Goal: Find contact information: Find contact information

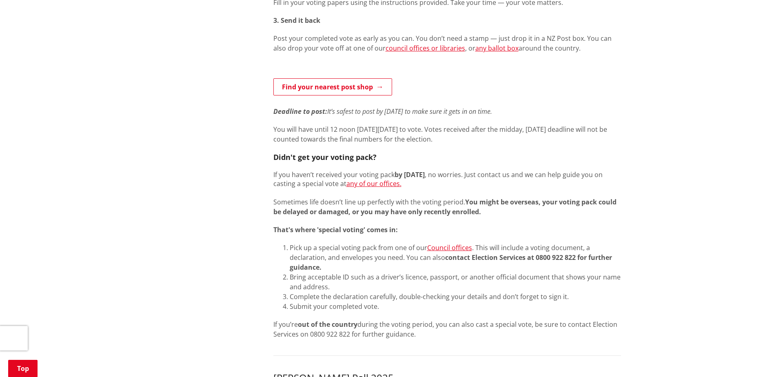
scroll to position [489, 0]
click at [374, 182] on link "any of our offices." at bounding box center [373, 182] width 55 height 9
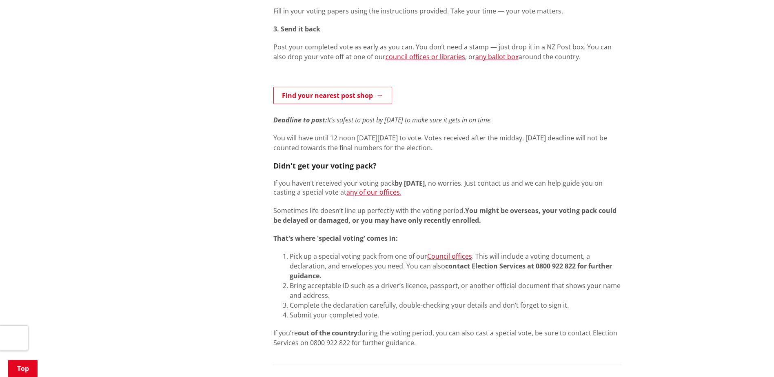
scroll to position [530, 0]
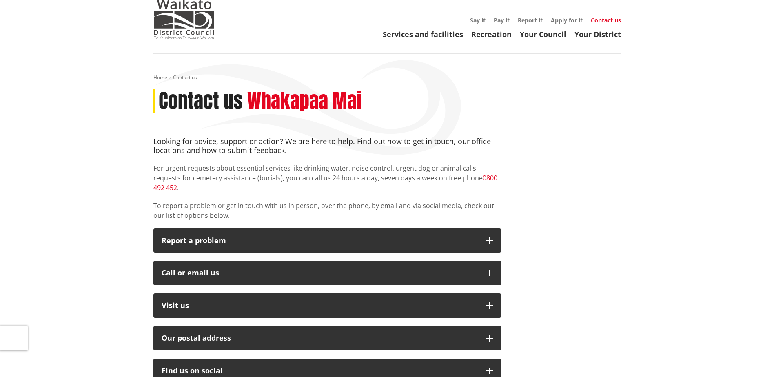
scroll to position [82, 0]
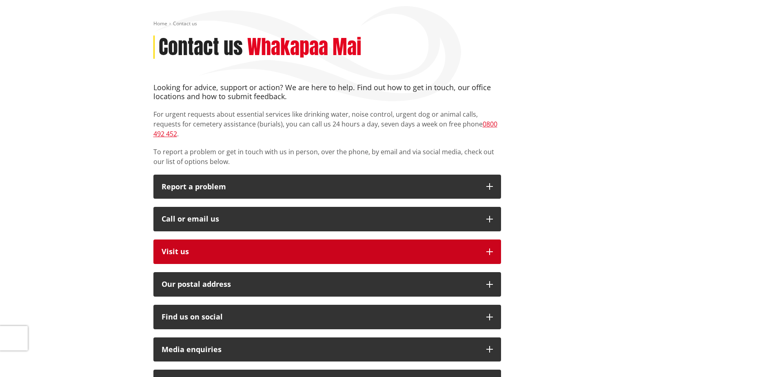
click at [183, 248] on p "Visit us" at bounding box center [319, 252] width 316 height 8
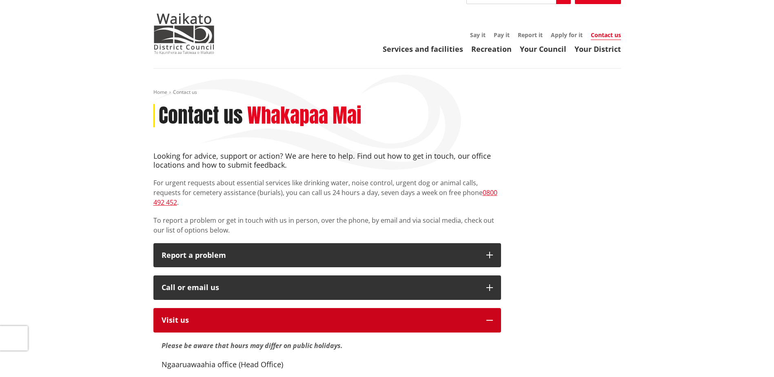
scroll to position [0, 0]
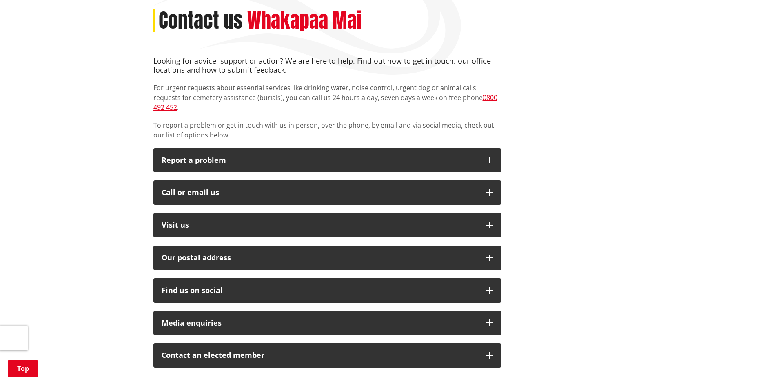
scroll to position [122, 0]
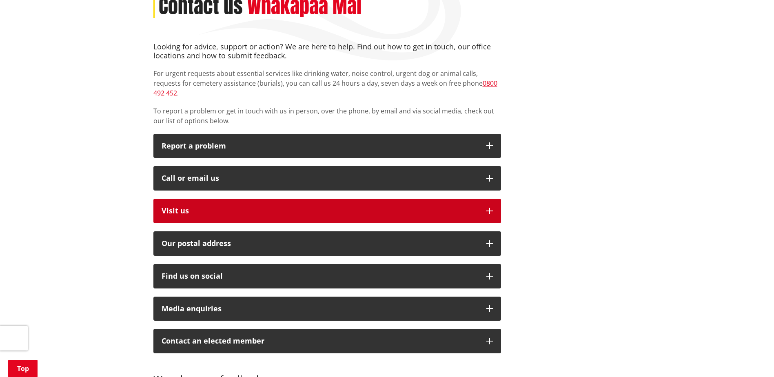
click at [179, 207] on p "Visit us" at bounding box center [319, 211] width 316 height 8
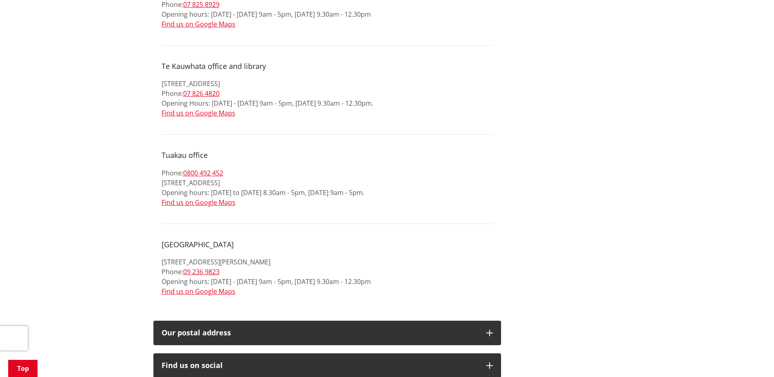
scroll to position [897, 0]
